Goal: Transaction & Acquisition: Purchase product/service

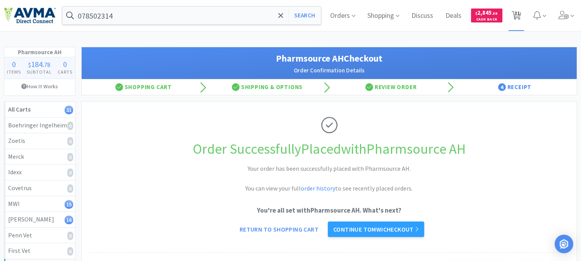
click at [521, 15] on icon at bounding box center [517, 15] width 10 height 9
select select "1"
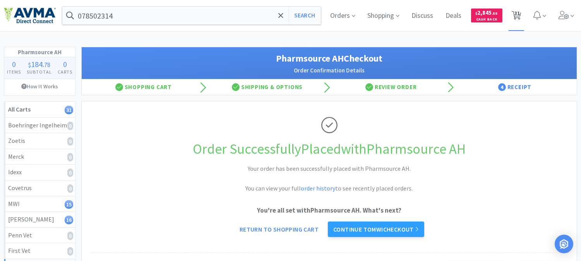
select select "2"
select select "1"
select select "2"
select select "1"
select select "3"
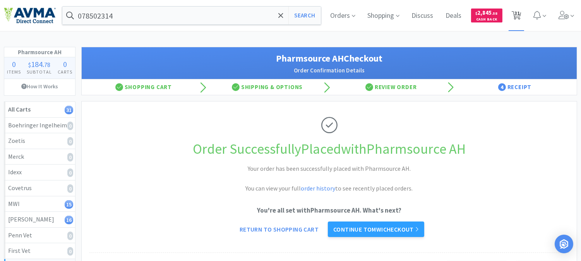
select select "1"
select select "16"
select select "1"
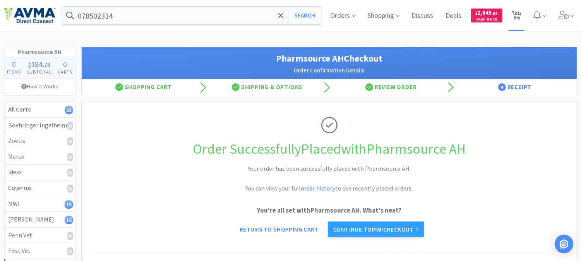
select select "1"
select select "9"
select select "2"
select select "10"
select select "4"
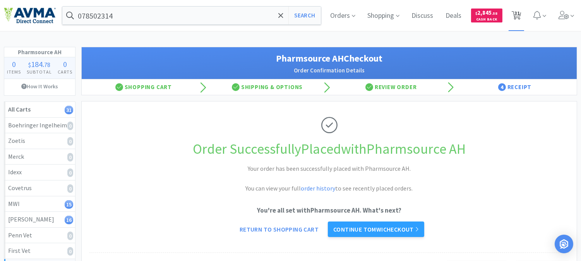
select select "1"
select select "2"
select select "1"
select select "4"
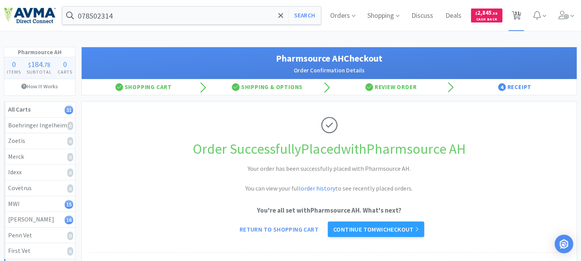
select select "1"
select select "2"
select select "5"
select select "8"
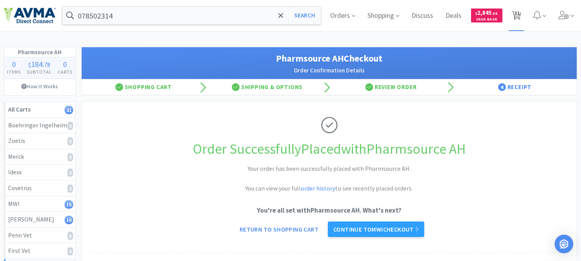
select select "4"
select select "1"
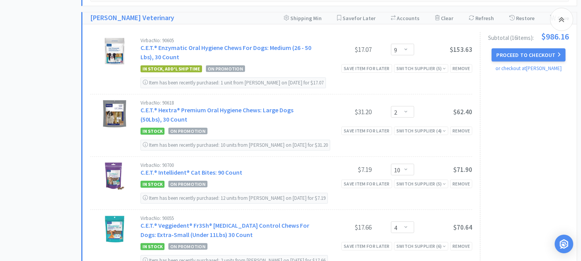
scroll to position [1119, 0]
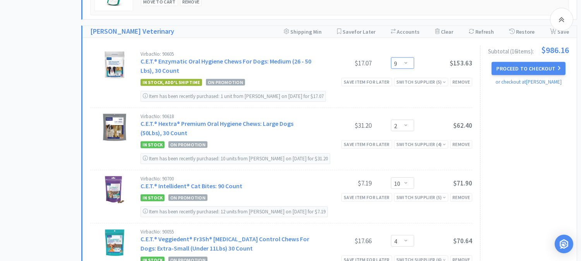
click at [406, 62] on select "Enter Quantity 1 2 3 4 5 6 7 8 9 10 11 12 13 14 15 16 17 18 19 20 Enter Quantity" at bounding box center [402, 63] width 23 height 12
click at [391, 58] on select "Enter Quantity 1 2 3 4 5 6 7 8 9 10 11 12 13 14 15 16 17 18 19 20 Enter Quantity" at bounding box center [402, 63] width 23 height 12
select select "10"
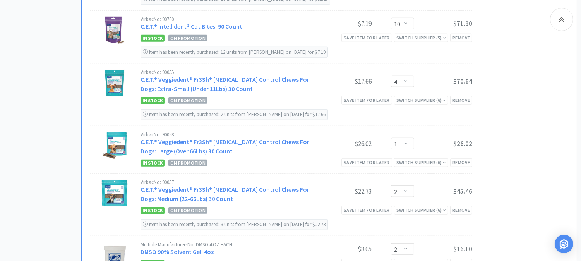
scroll to position [1291, 0]
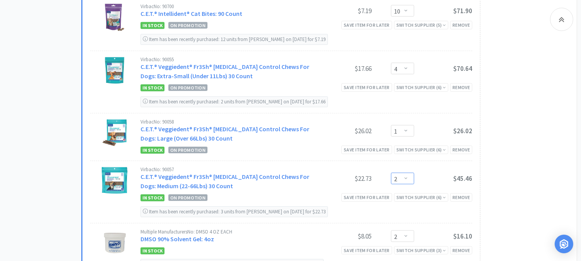
click at [408, 183] on select "Enter Quantity 1 2 3 4 5 6 7 8 9 10 11 12 13 14 15 16 17 18 19 20 Enter Quantity" at bounding box center [402, 179] width 23 height 12
click at [391, 175] on select "Enter Quantity 1 2 3 4 5 6 7 8 9 10 11 12 13 14 15 16 17 18 19 20 Enter Quantity" at bounding box center [402, 179] width 23 height 12
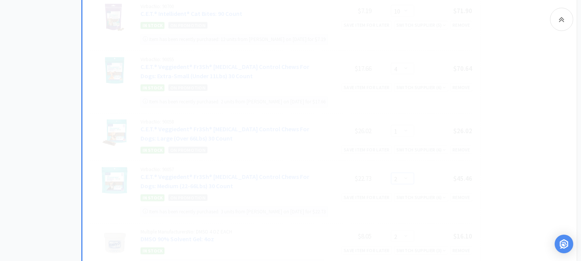
select select "5"
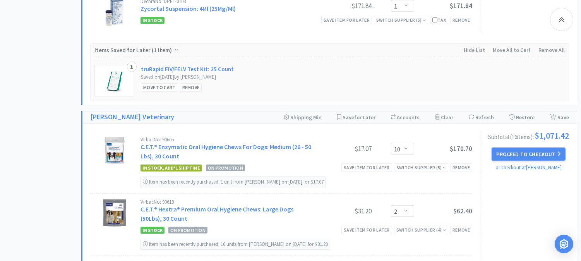
scroll to position [1033, 0]
click at [530, 156] on button "Proceed to Checkout" at bounding box center [529, 154] width 74 height 13
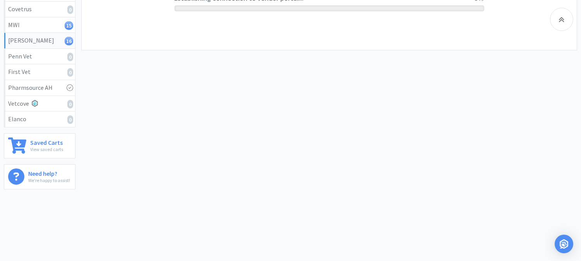
scroll to position [180, 0]
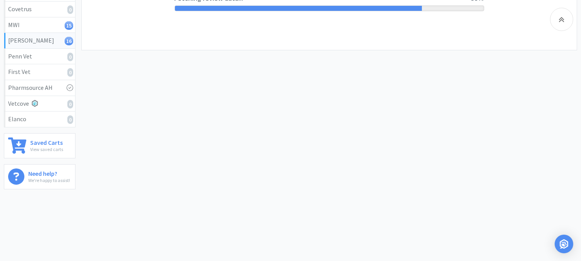
select select "1"
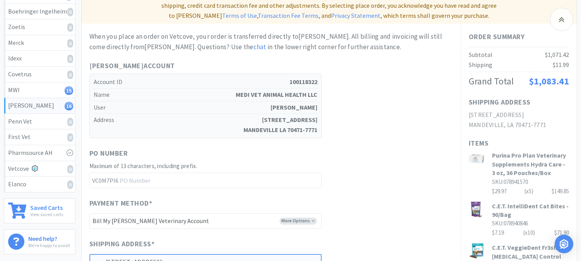
scroll to position [129, 0]
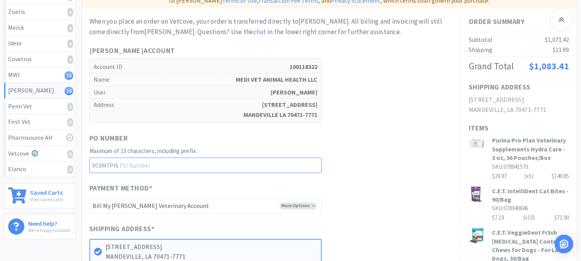
click at [175, 158] on input "text" at bounding box center [205, 165] width 232 height 15
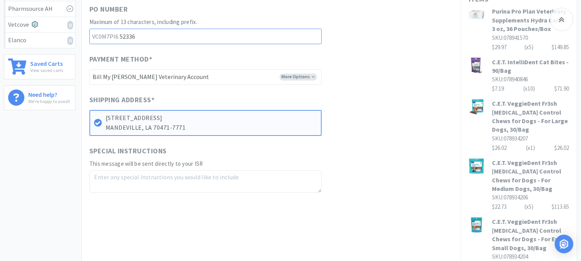
scroll to position [301, 0]
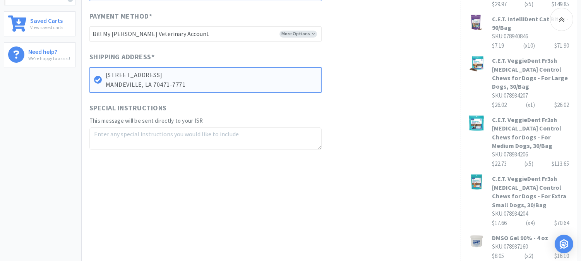
type input "52336"
click at [113, 127] on textarea at bounding box center [205, 138] width 232 height 22
paste textarea "078940846"
click at [170, 127] on textarea "078940846 x 2" at bounding box center [205, 138] width 232 height 22
paste textarea "078013092"
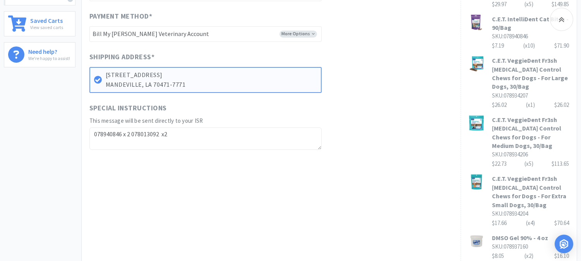
click at [191, 127] on textarea "078940846 x 2 078013092 x2" at bounding box center [205, 138] width 232 height 22
paste textarea "078934204"
click at [93, 127] on textarea "078940846 x 2 078013092 x2 078934204 x2" at bounding box center [205, 138] width 232 height 22
click at [145, 127] on textarea "Free: 078940846 x 2 078013092 x2 078934204 x2" at bounding box center [205, 138] width 232 height 22
click at [184, 127] on textarea "Free: 078940846 x 2, 078013092 x2 078934204 x2" at bounding box center [205, 138] width 232 height 22
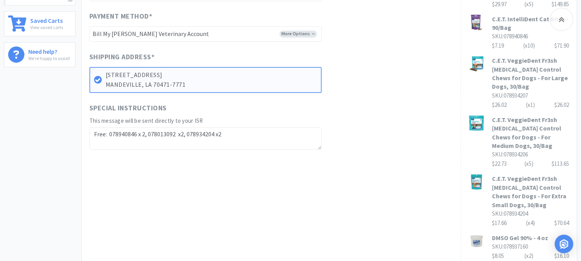
click at [181, 127] on textarea "Free: 078940846 x 2, 078013092 x2, 078934204 x2" at bounding box center [205, 138] width 232 height 22
click at [220, 127] on textarea "Free: 078940846 x 2, 078013092 x 2, 078934204 x2" at bounding box center [205, 138] width 232 height 22
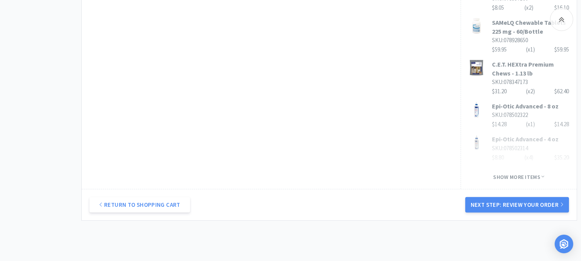
scroll to position [579, 0]
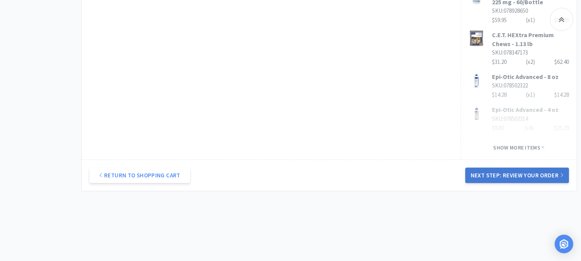
type textarea "Free: 078940846 x 2, 078013092 x 2, 078934204 x 2"
click at [522, 168] on button "Next Step: Review Your Order" at bounding box center [518, 175] width 104 height 15
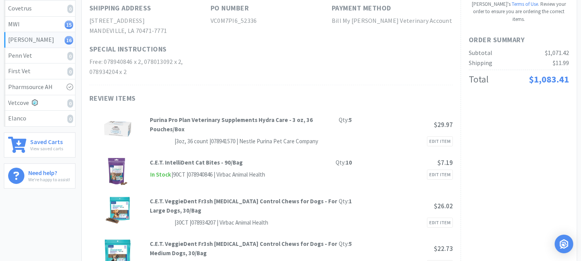
scroll to position [0, 0]
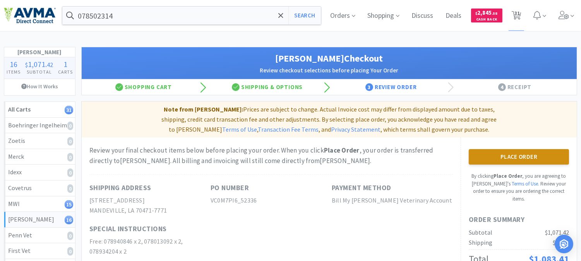
click at [526, 149] on button "Place Order" at bounding box center [519, 156] width 100 height 15
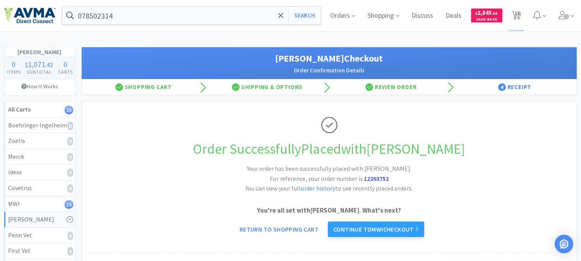
click at [378, 180] on strong "12263752" at bounding box center [376, 179] width 25 height 8
copy strong "12263752"
click at [521, 15] on span "15" at bounding box center [517, 15] width 16 height 31
select select "1"
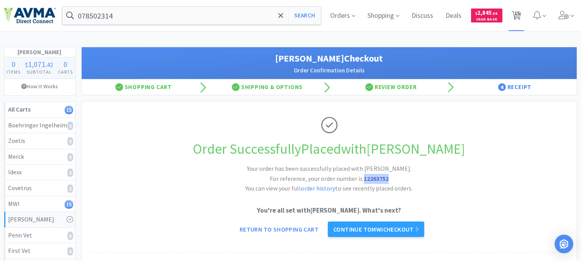
select select "1"
select select "2"
select select "1"
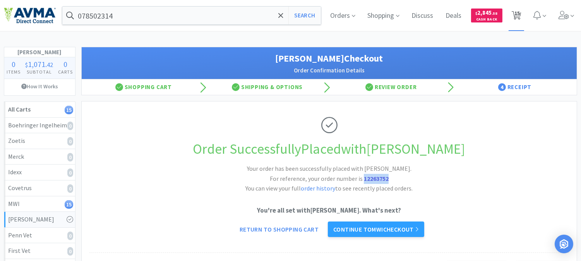
select select "2"
select select "1"
select select "3"
select select "1"
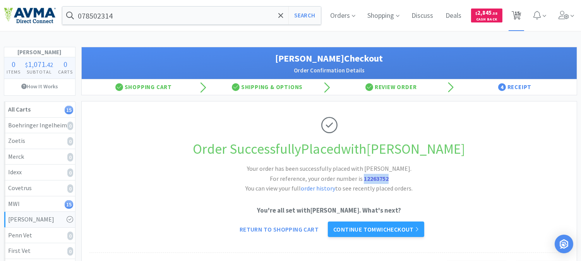
select select "1"
select select "16"
select select "1"
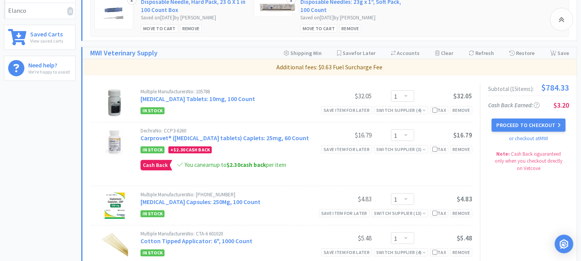
scroll to position [301, 0]
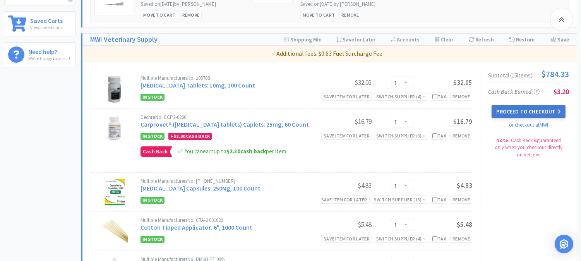
click at [538, 113] on button "Proceed to Checkout" at bounding box center [529, 111] width 74 height 13
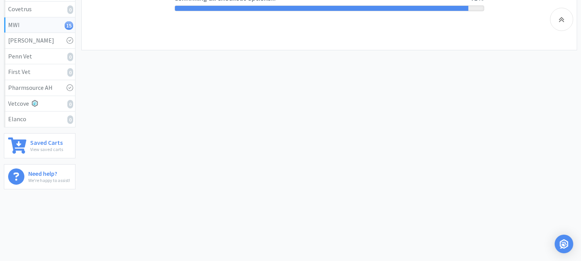
select select "CC_9481287516445253"
select select "FXY"
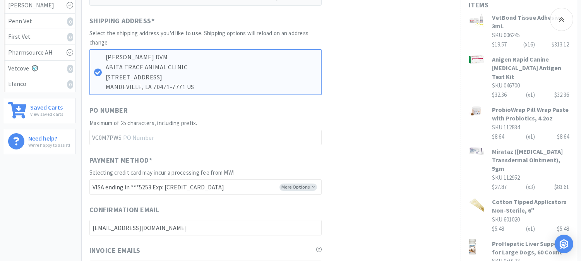
scroll to position [215, 0]
click at [175, 138] on input "text" at bounding box center [205, 136] width 232 height 15
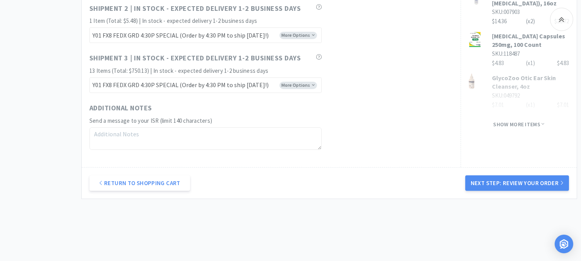
scroll to position [564, 0]
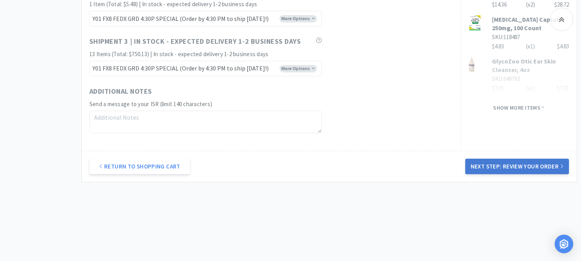
type input "52335"
click at [513, 169] on button "Next Step: Review Your Order" at bounding box center [518, 166] width 104 height 15
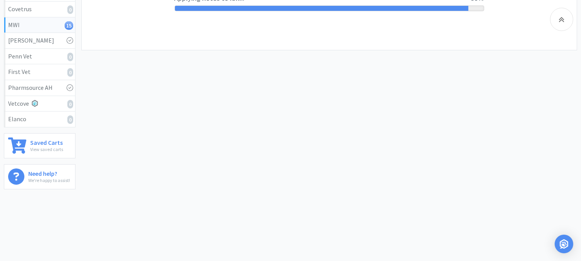
scroll to position [0, 0]
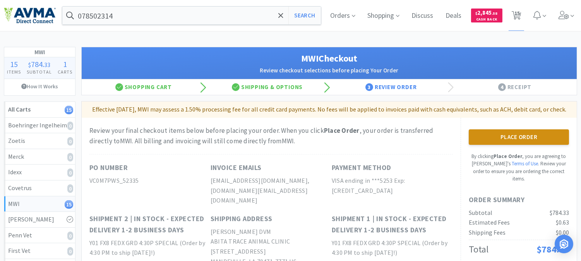
click at [512, 144] on button "Place Order" at bounding box center [519, 136] width 100 height 15
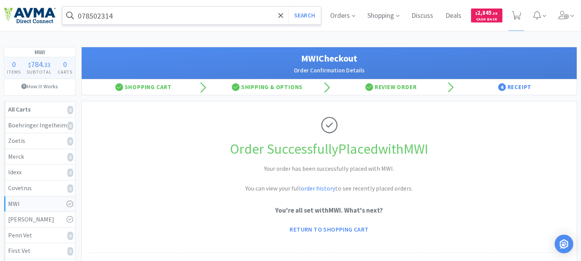
click at [165, 15] on input "078502314" at bounding box center [191, 16] width 259 height 18
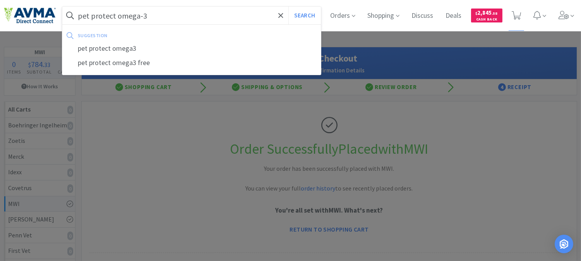
type input "pet protect omega-3"
click at [289, 7] on button "Search" at bounding box center [305, 16] width 32 height 18
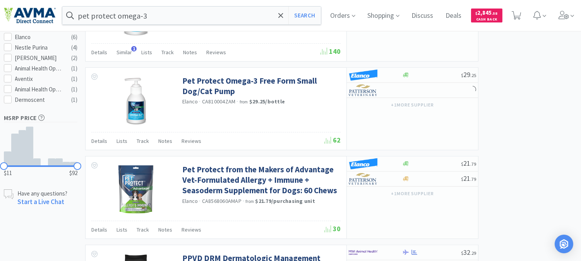
scroll to position [344, 0]
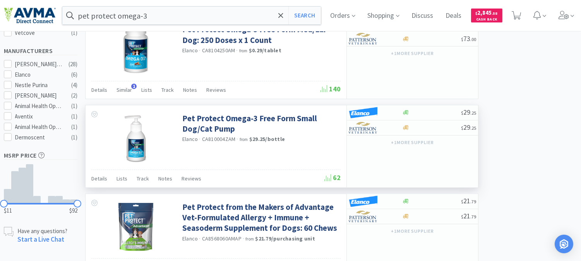
click at [221, 141] on span "CA810004ZAM" at bounding box center [219, 139] width 34 height 7
copy span "CA810004ZAM"
click at [231, 119] on link "Pet Protect Omega-3 Free Form Small Dog/Cat Pump" at bounding box center [260, 123] width 156 height 21
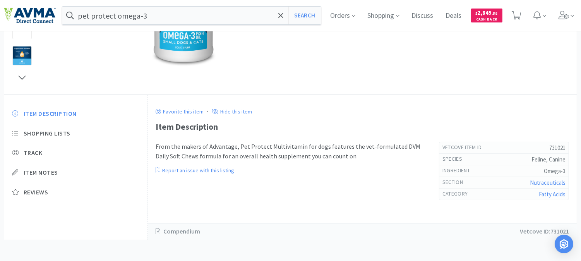
scroll to position [182, 0]
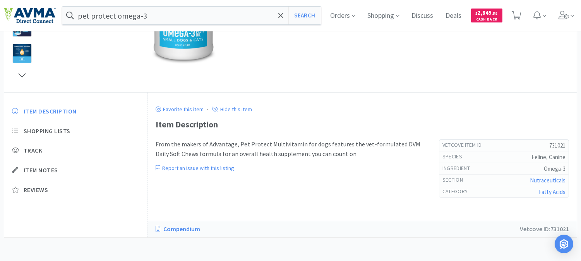
click at [181, 231] on link "Compendium" at bounding box center [182, 229] width 52 height 10
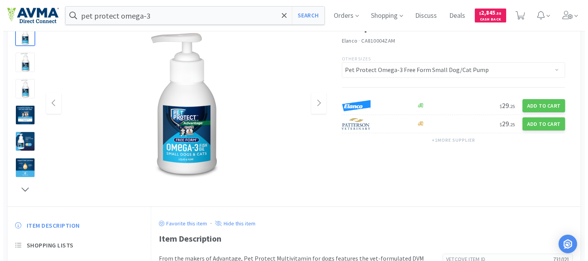
scroll to position [53, 0]
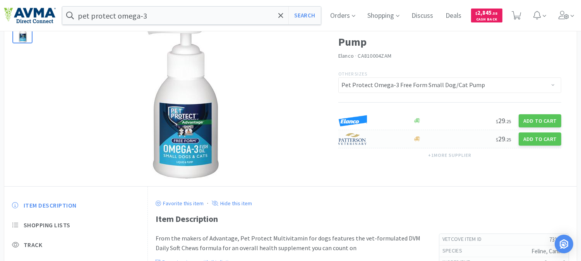
click at [354, 141] on img at bounding box center [353, 139] width 29 height 12
select select "1"
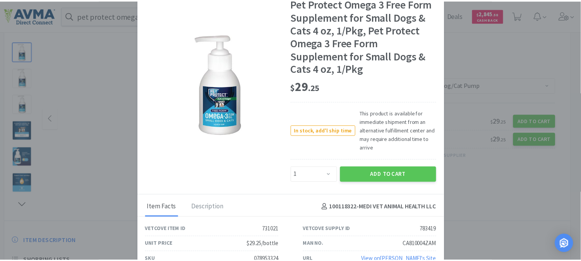
scroll to position [24, 0]
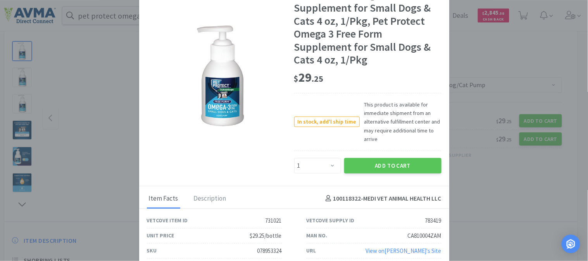
click at [257, 248] on div "078953324" at bounding box center [269, 250] width 24 height 9
copy div "078953324"
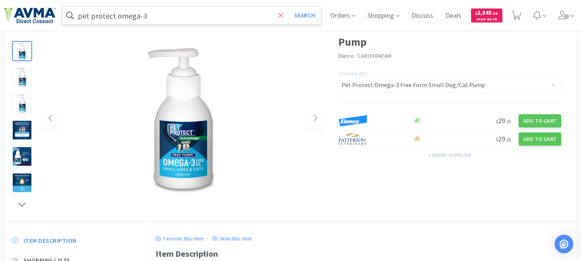
click at [283, 16] on icon at bounding box center [281, 15] width 5 height 5
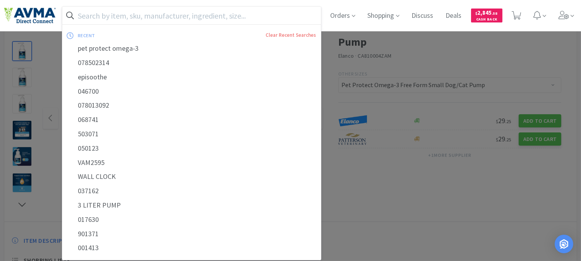
click at [140, 13] on input "text" at bounding box center [191, 16] width 259 height 18
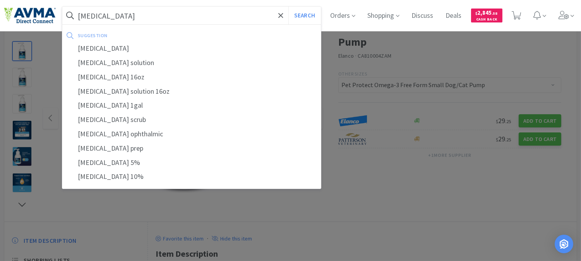
type input "[MEDICAL_DATA]"
click at [289, 7] on button "Search" at bounding box center [305, 16] width 32 height 18
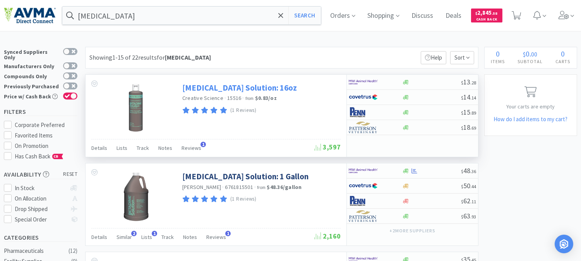
click at [228, 87] on link "[MEDICAL_DATA] Solution: 16oz" at bounding box center [239, 88] width 115 height 10
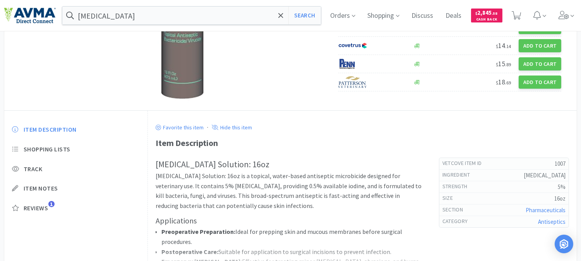
scroll to position [43, 0]
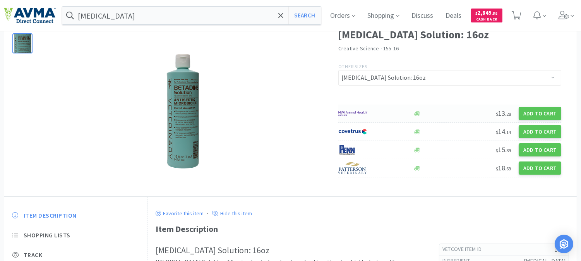
click at [351, 110] on img at bounding box center [353, 114] width 29 height 12
select select "1"
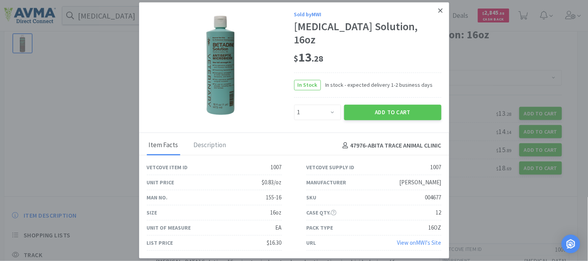
click at [437, 16] on link at bounding box center [440, 10] width 14 height 17
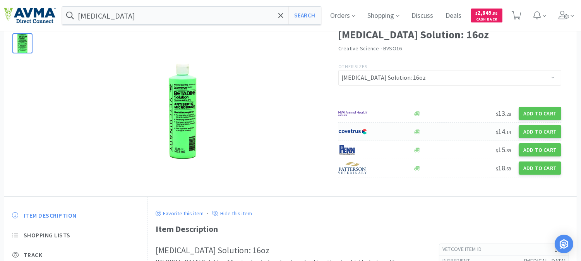
click at [348, 129] on img at bounding box center [353, 132] width 29 height 12
select select "1"
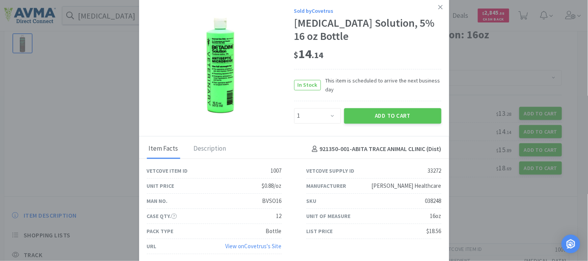
click at [428, 202] on div "038248" at bounding box center [433, 201] width 16 height 9
copy div "038248"
click at [387, 203] on div "SKU 038248" at bounding box center [373, 201] width 135 height 15
click at [425, 199] on div "038248" at bounding box center [433, 201] width 16 height 9
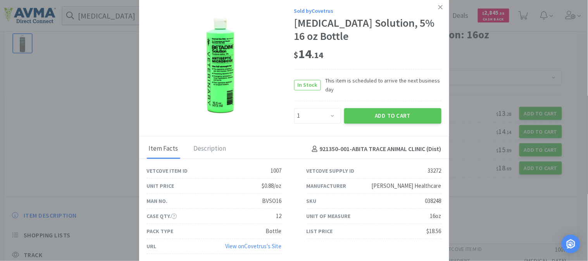
click at [425, 199] on div "038248" at bounding box center [433, 201] width 16 height 9
click at [432, 198] on div "038248" at bounding box center [433, 201] width 16 height 9
copy div "038248"
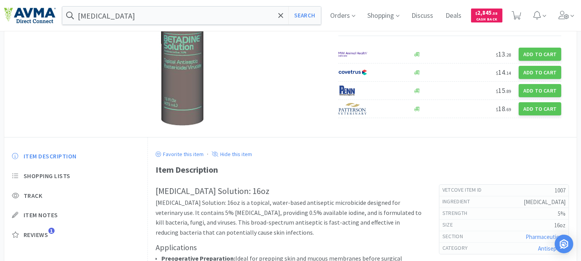
scroll to position [0, 0]
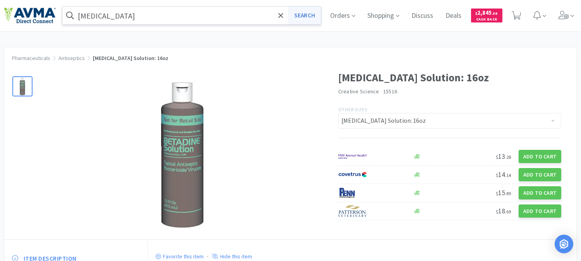
click at [313, 14] on button "Search" at bounding box center [305, 16] width 32 height 18
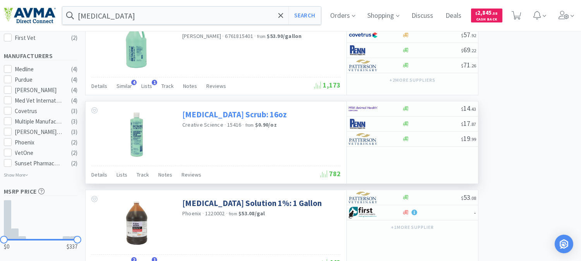
scroll to position [344, 0]
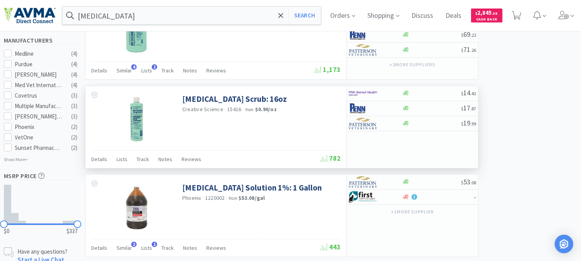
click at [232, 111] on span "15416" at bounding box center [234, 109] width 14 height 7
copy span "15416"
click at [232, 98] on link "[MEDICAL_DATA] Scrub: 16oz" at bounding box center [234, 99] width 105 height 10
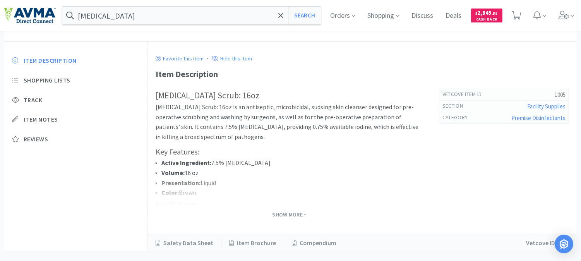
scroll to position [211, 0]
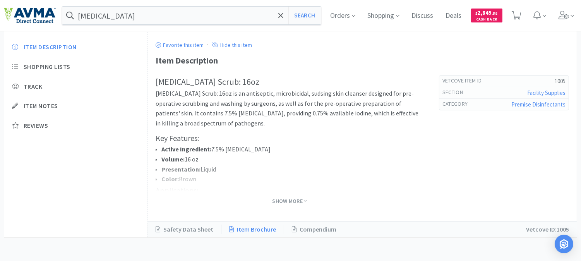
click at [254, 229] on link "Item Brochure" at bounding box center [253, 230] width 63 height 10
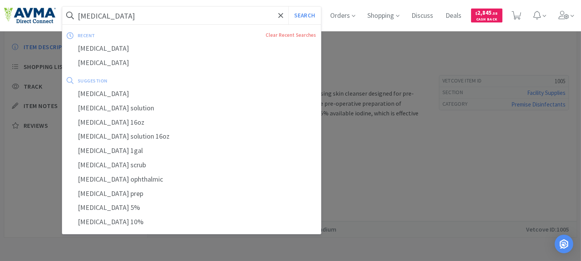
click at [154, 12] on input "[MEDICAL_DATA]" at bounding box center [191, 16] width 259 height 18
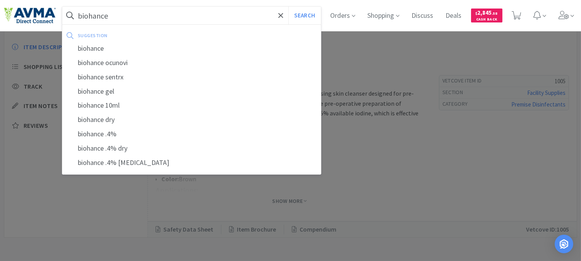
click at [289, 7] on button "Search" at bounding box center [305, 16] width 32 height 18
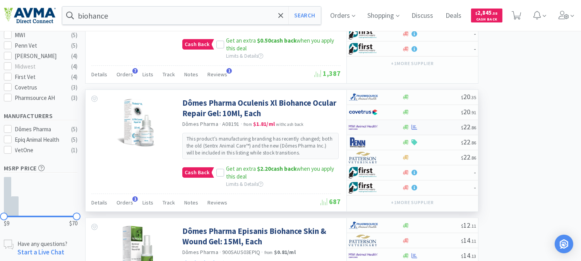
scroll to position [215, 0]
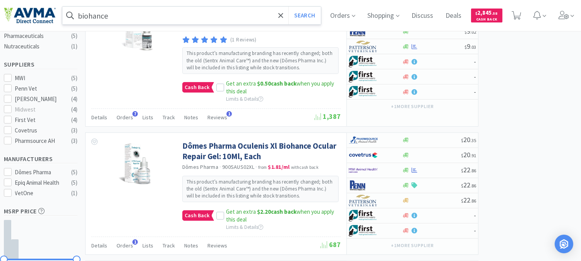
click at [139, 14] on input "biohance" at bounding box center [191, 16] width 259 height 18
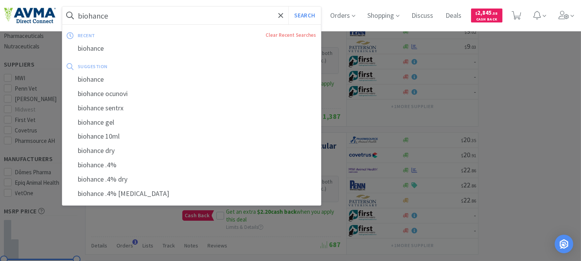
paste input "018539"
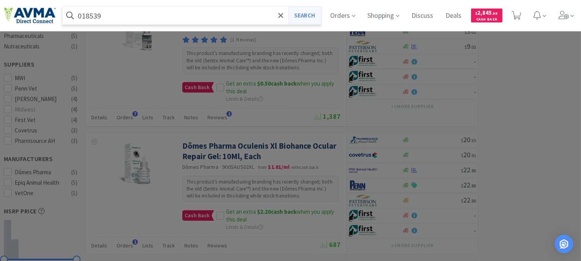
type input "018539"
click at [318, 22] on button "Search" at bounding box center [305, 16] width 32 height 18
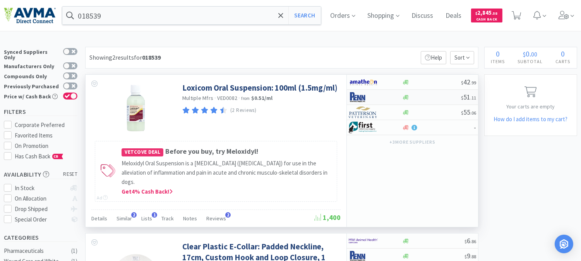
click at [365, 98] on img at bounding box center [363, 97] width 29 height 12
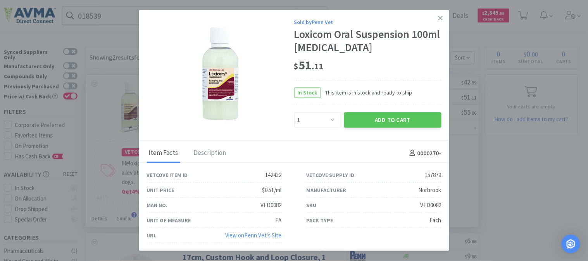
click at [433, 205] on div "VED0082" at bounding box center [430, 205] width 21 height 9
copy div "VED0082"
click at [334, 119] on select "Enter Quantity 1 2 3 4 5 6 7 8 9 10 11 12 13 14 15 16 17 18 19 20 Enter Quantity" at bounding box center [317, 119] width 47 height 15
select select "2"
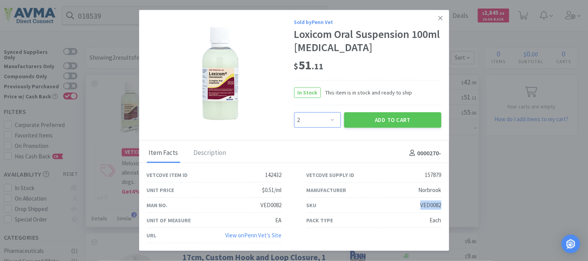
click at [294, 112] on select "Enter Quantity 1 2 3 4 5 6 7 8 9 10 11 12 13 14 15 16 17 18 19 20 Enter Quantity" at bounding box center [317, 119] width 47 height 15
click at [391, 121] on button "Add to Cart" at bounding box center [392, 119] width 97 height 15
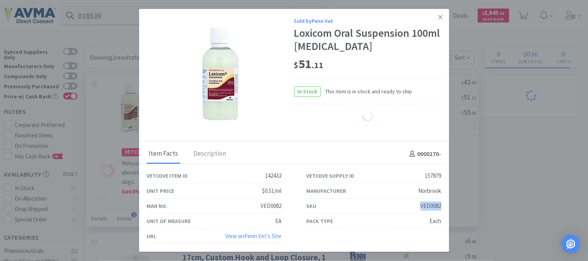
select select "2"
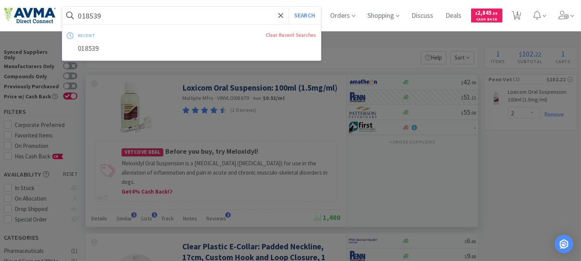
click at [160, 19] on input "018539" at bounding box center [191, 16] width 259 height 18
paste input "112952"
click at [307, 15] on button "Search" at bounding box center [305, 16] width 32 height 18
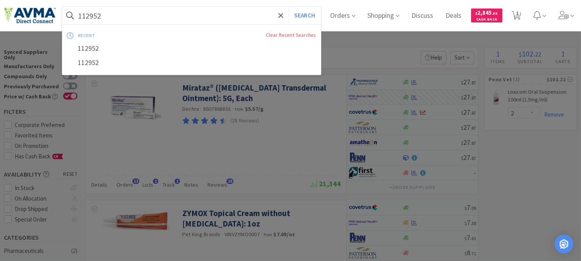
click at [121, 10] on input "112952" at bounding box center [191, 16] width 259 height 18
paste input "AUR1075"
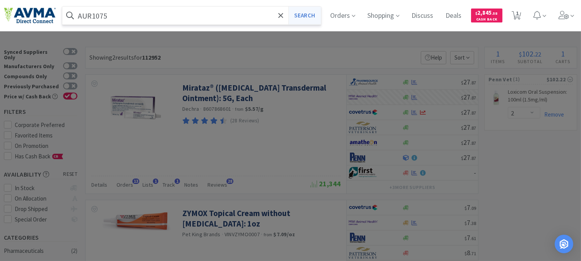
type input "AUR1075"
click at [311, 14] on button "Search" at bounding box center [305, 16] width 32 height 18
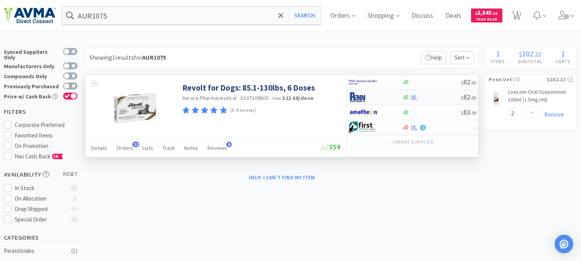
click at [370, 98] on img at bounding box center [363, 97] width 29 height 12
select select "1"
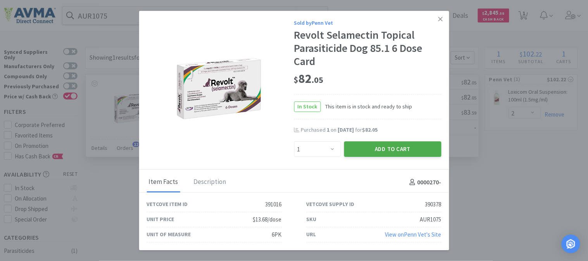
click at [389, 149] on button "Add to Cart" at bounding box center [392, 149] width 97 height 15
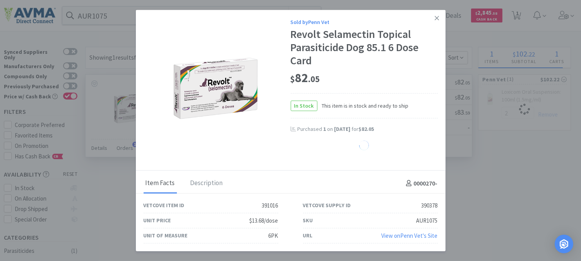
select select "1"
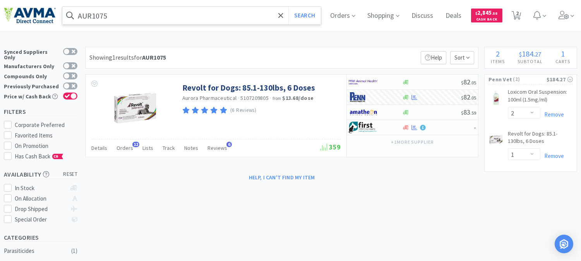
click at [111, 14] on input "AUR1075" at bounding box center [191, 16] width 259 height 18
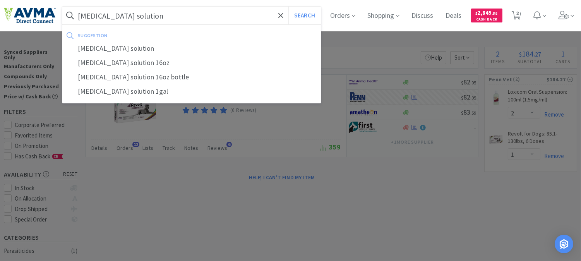
type input "[MEDICAL_DATA] solution"
click at [289, 7] on button "Search" at bounding box center [305, 16] width 32 height 18
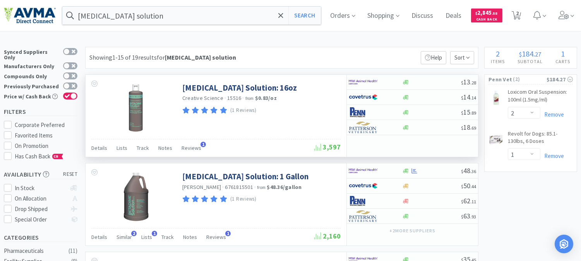
click at [232, 96] on span "15516" at bounding box center [234, 98] width 14 height 7
copy span "15516"
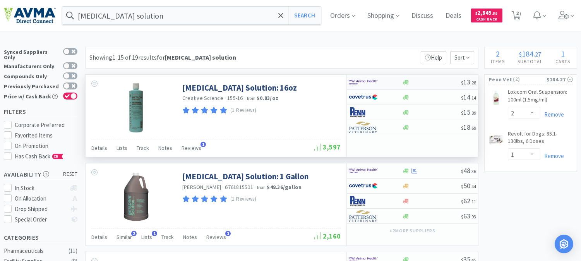
click at [365, 82] on img at bounding box center [363, 82] width 29 height 12
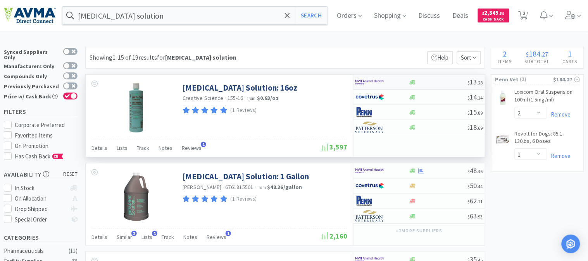
select select "1"
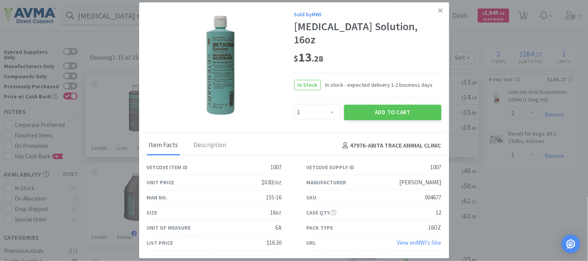
click at [431, 193] on div "004677" at bounding box center [433, 197] width 16 height 9
copy div "004677"
click at [438, 13] on icon at bounding box center [440, 11] width 4 height 4
